Goal: Download file/media

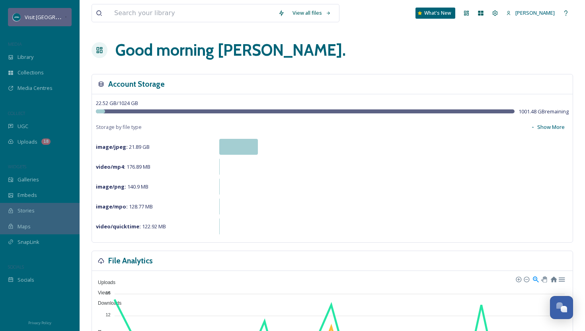
click at [58, 16] on span "Visit [GEOGRAPHIC_DATA][US_STATE]" at bounding box center [69, 17] width 89 height 8
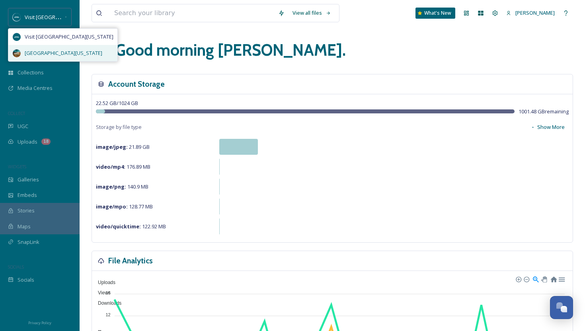
click at [55, 53] on span "[GEOGRAPHIC_DATA][US_STATE]" at bounding box center [64, 53] width 78 height 8
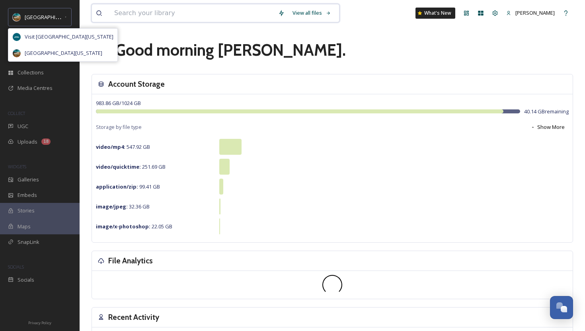
click at [154, 16] on input at bounding box center [192, 13] width 164 height 18
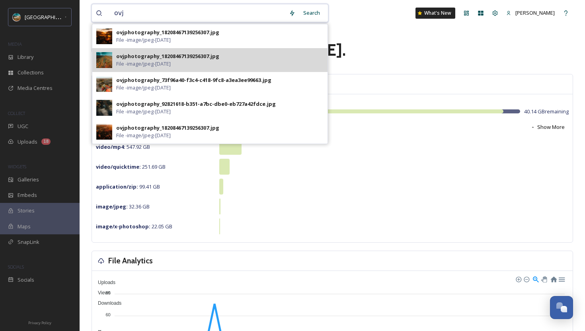
type input "ovj"
click at [151, 64] on span "File - image/jpeg - [DATE]" at bounding box center [143, 64] width 55 height 8
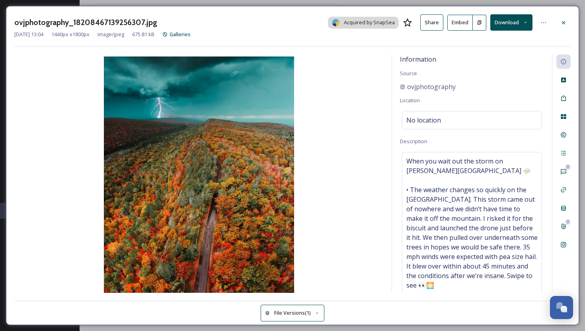
click at [507, 21] on button "Download" at bounding box center [511, 22] width 42 height 16
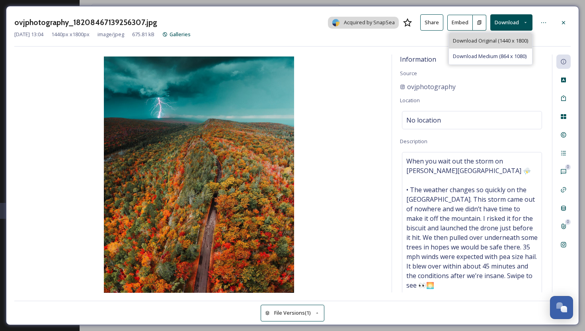
click at [498, 45] on div "Download Original (1440 x 1800)" at bounding box center [490, 41] width 83 height 16
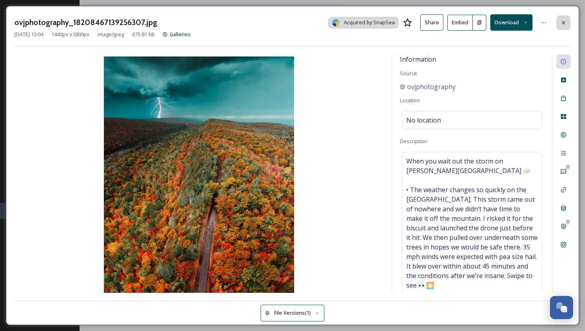
click at [565, 21] on icon at bounding box center [563, 22] width 6 height 6
